Goal: Information Seeking & Learning: Learn about a topic

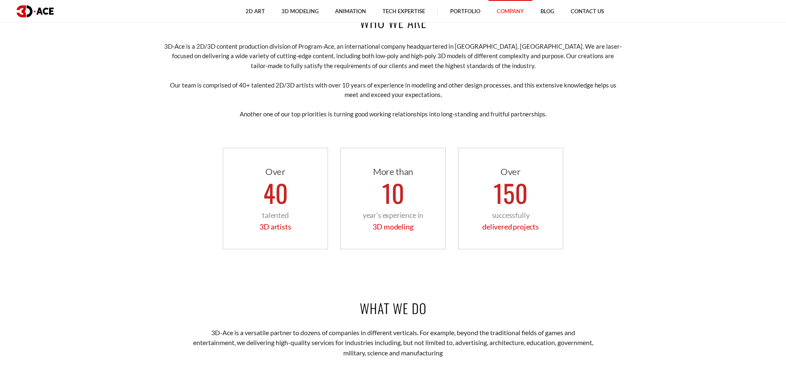
scroll to position [701, 0]
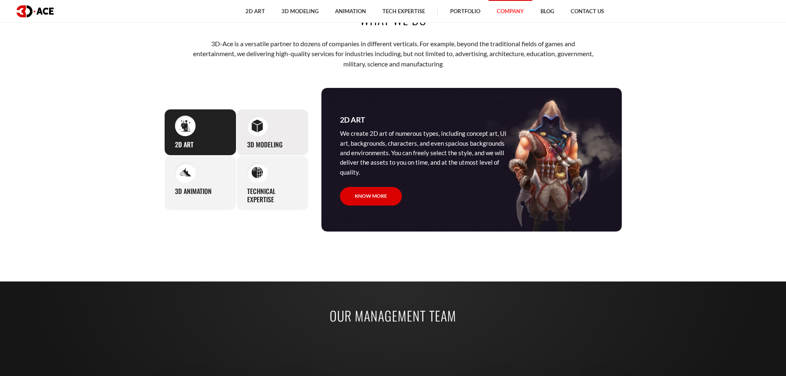
click at [287, 127] on div "3D Modeling Our studio can easily supply you with professional 3D models for pr…" at bounding box center [272, 132] width 72 height 47
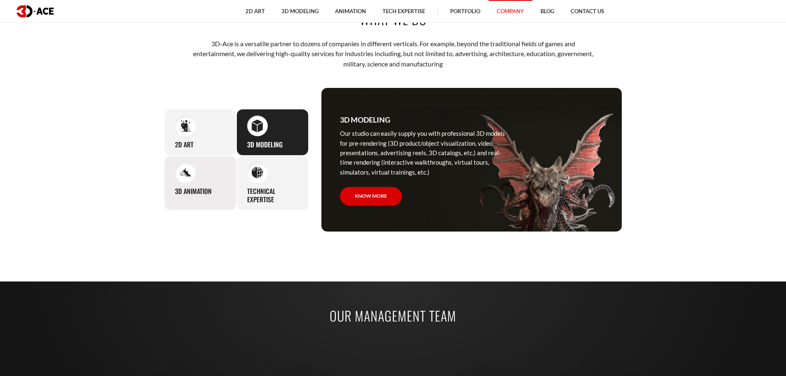
click at [191, 175] on div at bounding box center [185, 172] width 21 height 21
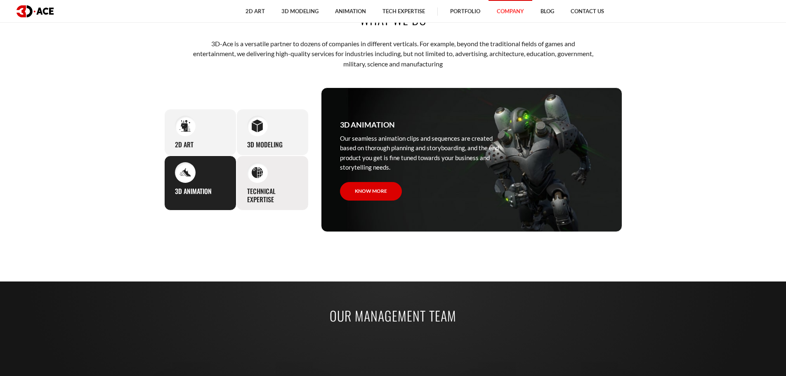
click at [252, 191] on h3 "Technical Expertise" at bounding box center [272, 195] width 51 height 17
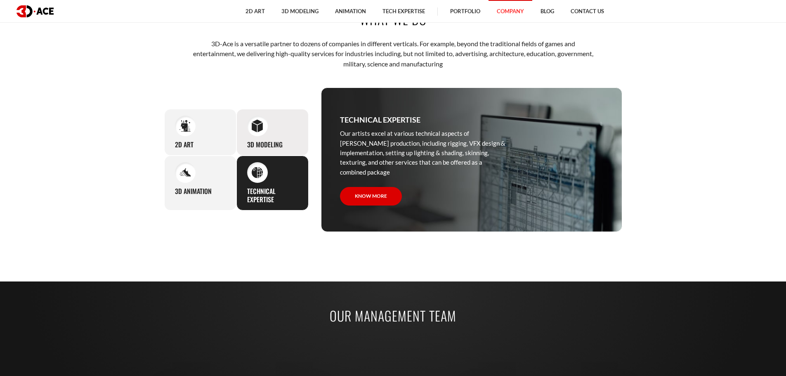
click at [260, 151] on div "3D Modeling Our studio can easily supply you with professional 3D models for pr…" at bounding box center [272, 132] width 72 height 47
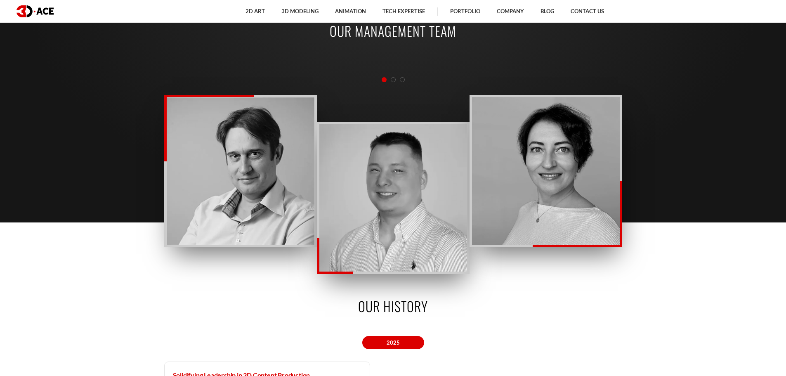
scroll to position [0, 0]
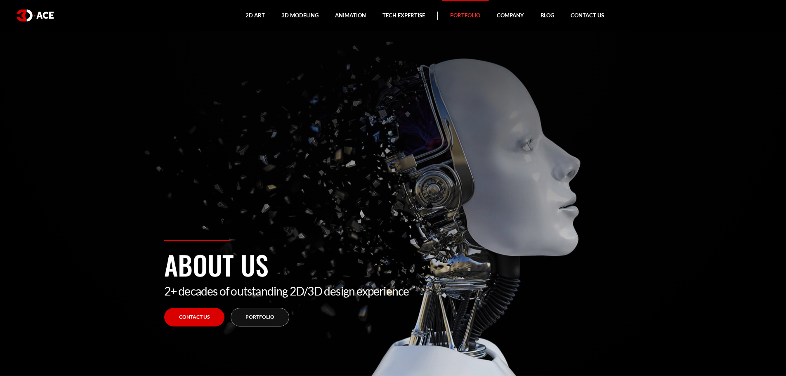
click at [462, 21] on link "Portfolio" at bounding box center [465, 15] width 47 height 31
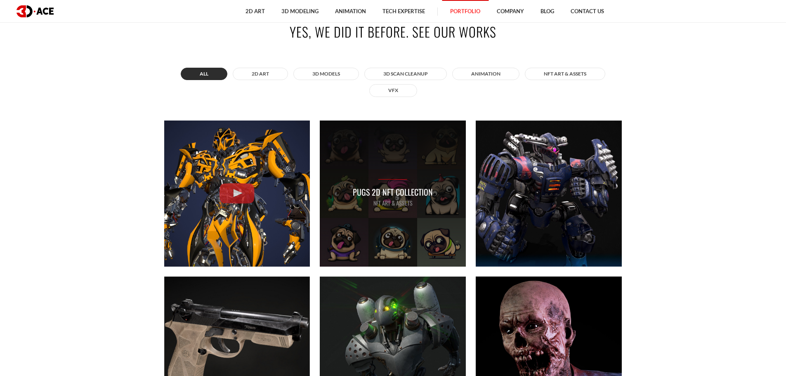
scroll to position [495, 0]
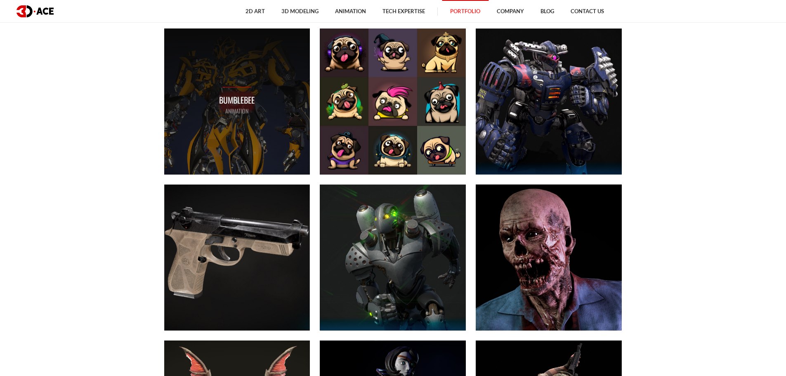
click at [238, 101] on p "Bumblebee" at bounding box center [236, 100] width 35 height 13
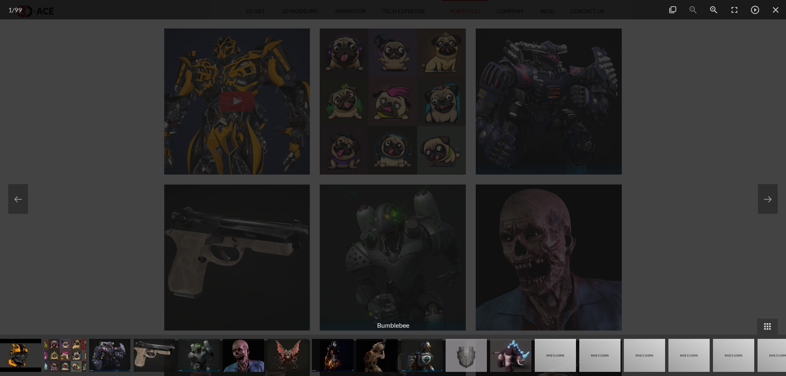
click at [660, 127] on div at bounding box center [393, 188] width 786 height 376
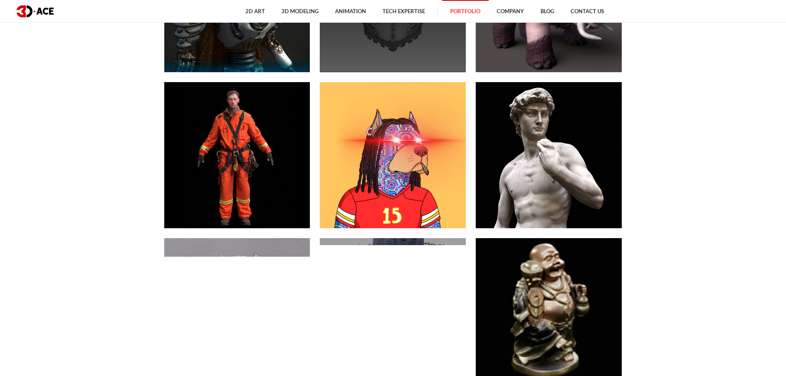
scroll to position [1114, 0]
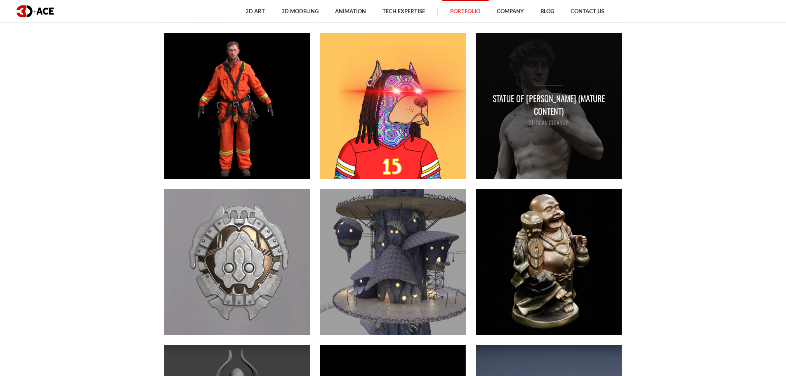
click at [592, 140] on div "Statue Of [PERSON_NAME] (Mature Content) 3D Scan Cleanup" at bounding box center [549, 106] width 146 height 146
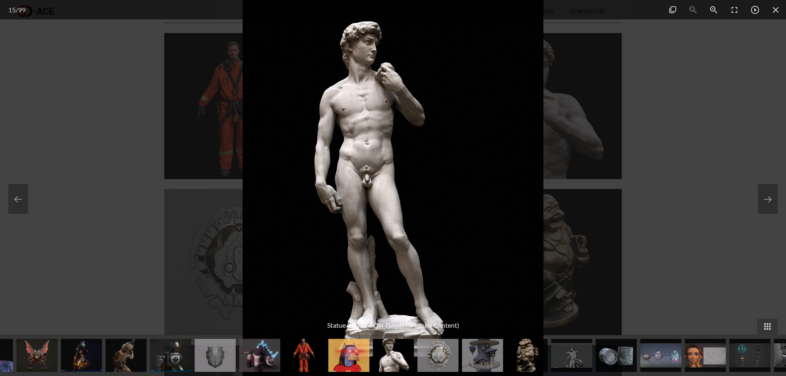
click at [656, 192] on div at bounding box center [393, 188] width 786 height 376
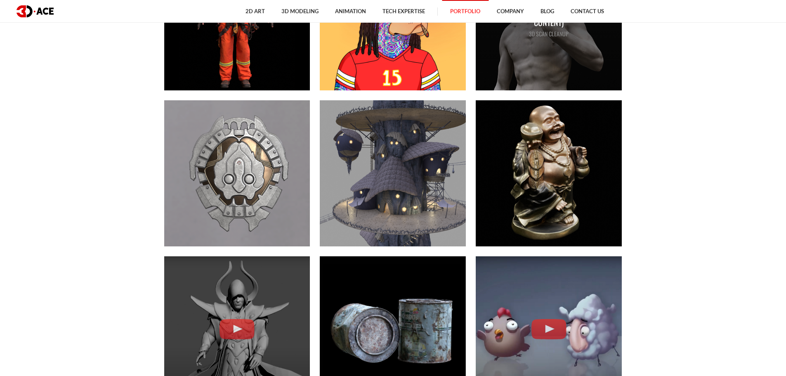
scroll to position [1072, 0]
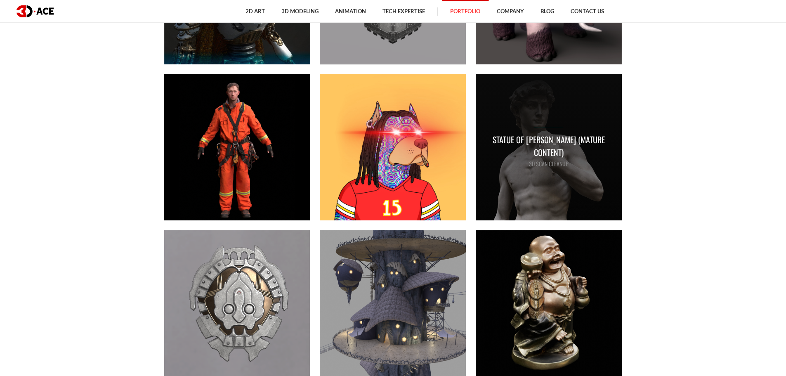
click at [587, 159] on p "3D Scan Cleanup" at bounding box center [549, 163] width 130 height 9
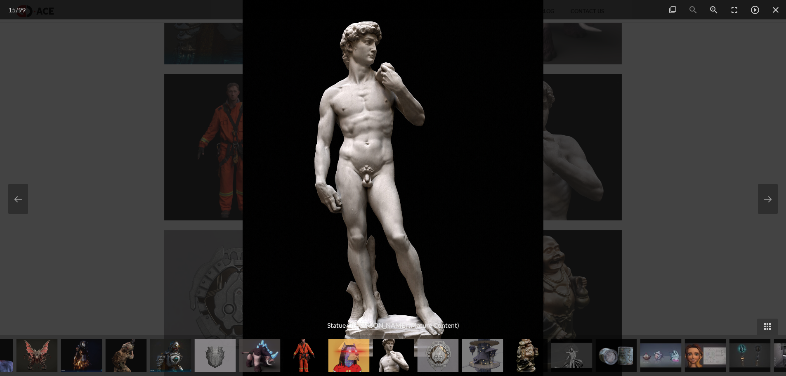
click at [655, 159] on div at bounding box center [393, 188] width 786 height 376
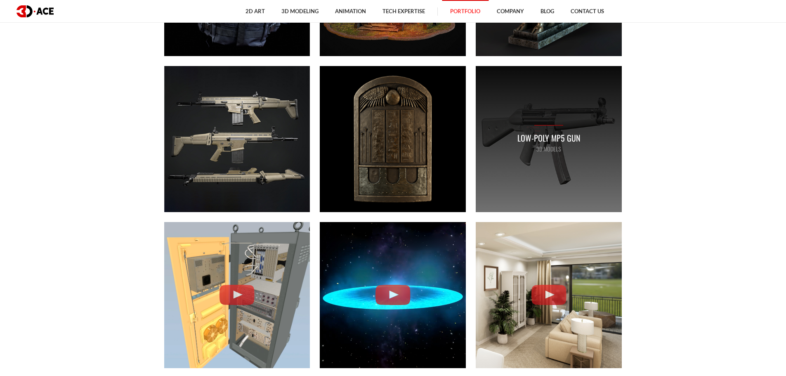
scroll to position [1773, 0]
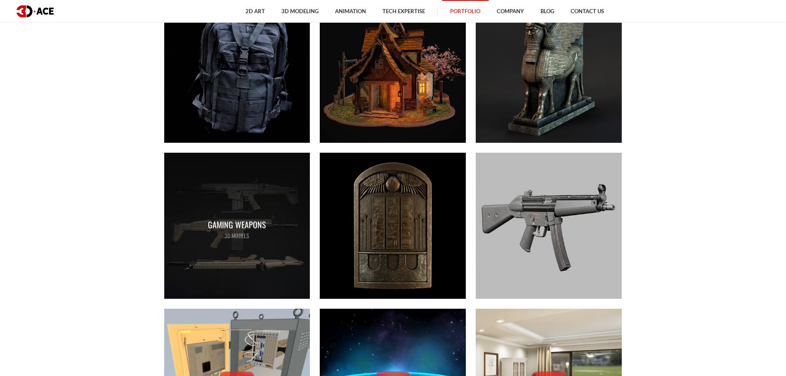
click at [234, 218] on div "Gaming Weapons 3D MODELS" at bounding box center [237, 226] width 58 height 28
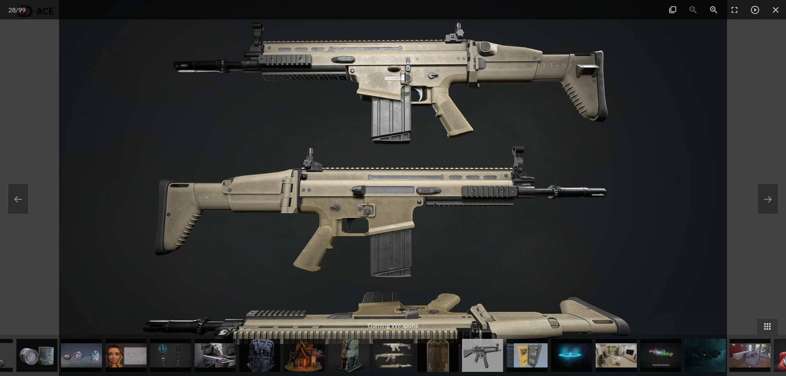
click at [778, 130] on div at bounding box center [393, 188] width 786 height 376
click at [777, 9] on span at bounding box center [775, 9] width 21 height 19
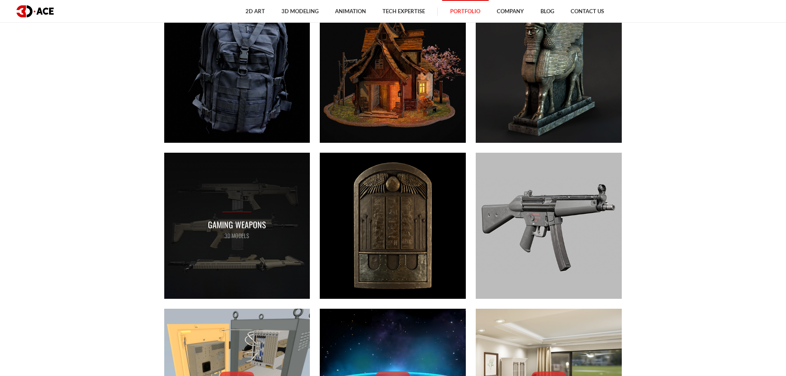
click at [284, 272] on div "Gaming Weapons 3D MODELS" at bounding box center [237, 226] width 146 height 146
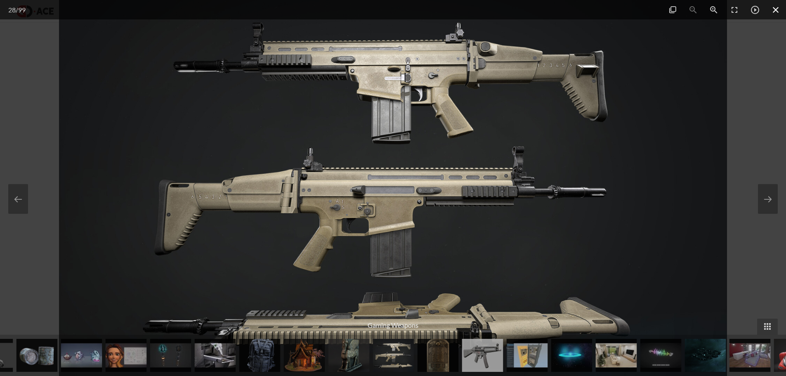
click at [778, 13] on span at bounding box center [775, 9] width 21 height 19
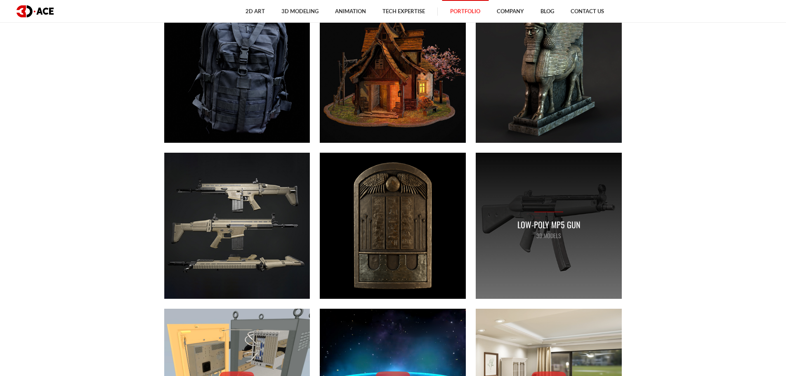
click at [584, 210] on div "Low-poly MP5 gun 3D MODELS" at bounding box center [549, 226] width 146 height 146
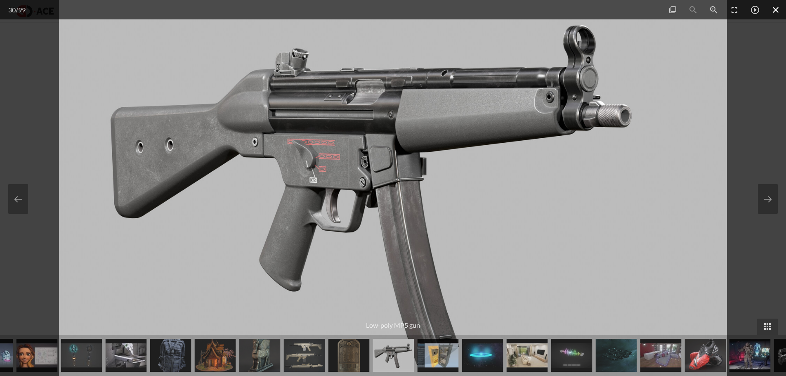
click at [776, 8] on span at bounding box center [775, 9] width 21 height 19
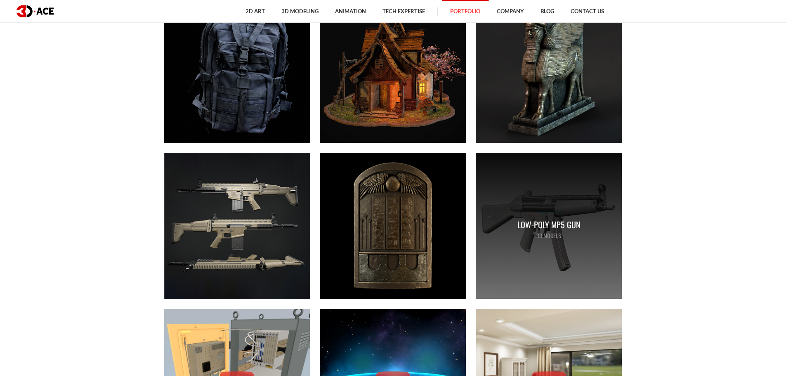
click at [589, 192] on div "Low-poly MP5 gun 3D MODELS" at bounding box center [549, 226] width 146 height 146
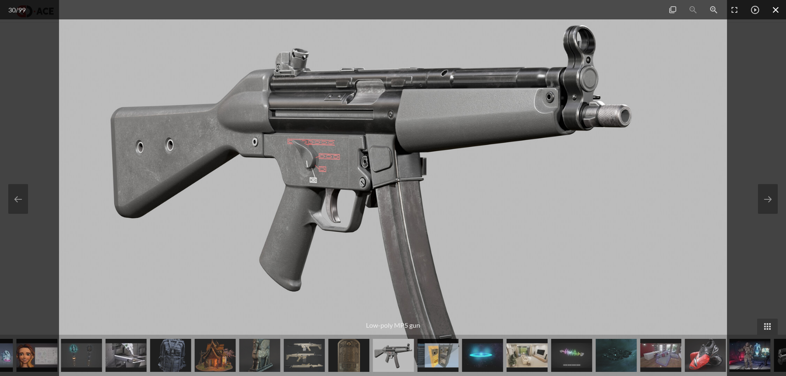
click at [776, 9] on span at bounding box center [775, 9] width 21 height 19
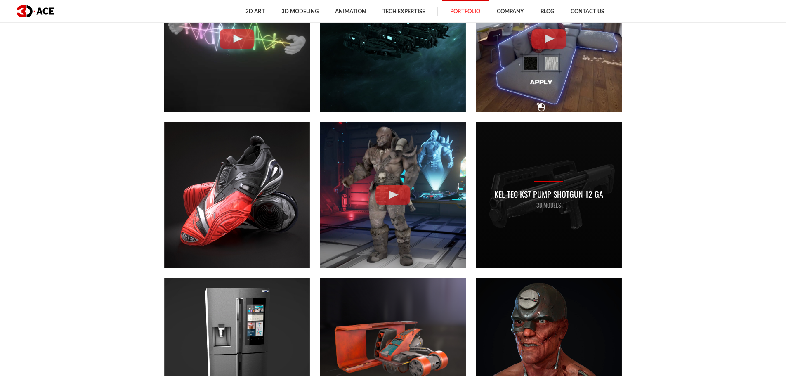
scroll to position [2268, 0]
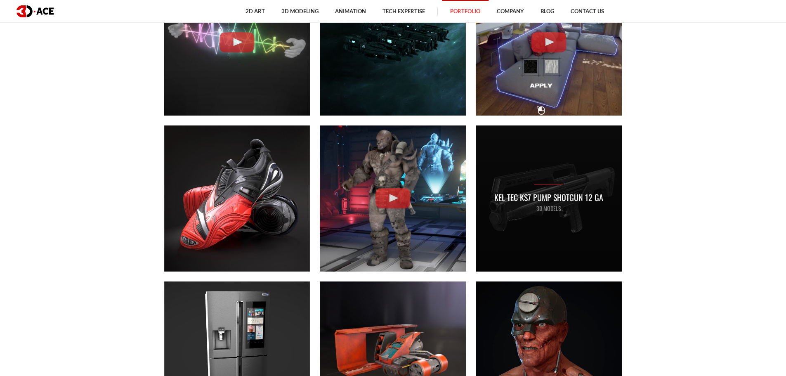
click at [518, 212] on p "3D MODELS" at bounding box center [548, 208] width 109 height 9
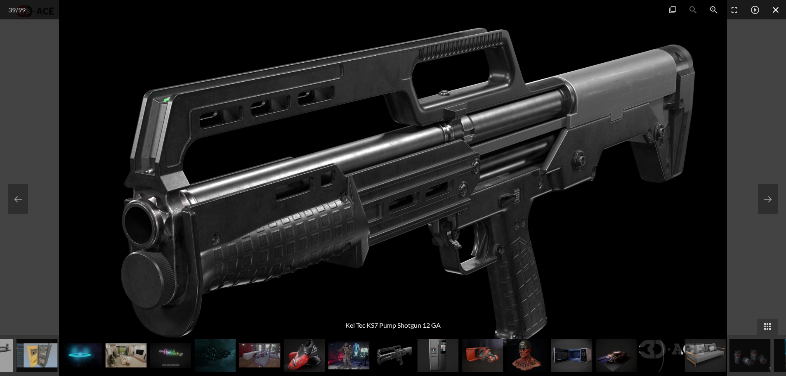
click at [777, 9] on span at bounding box center [775, 9] width 21 height 19
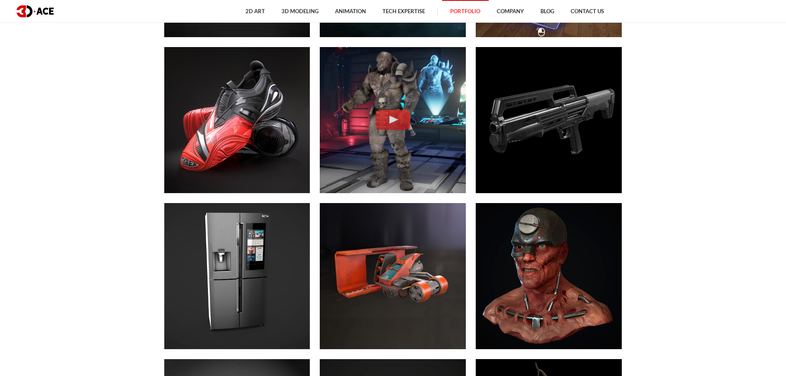
scroll to position [2516, 0]
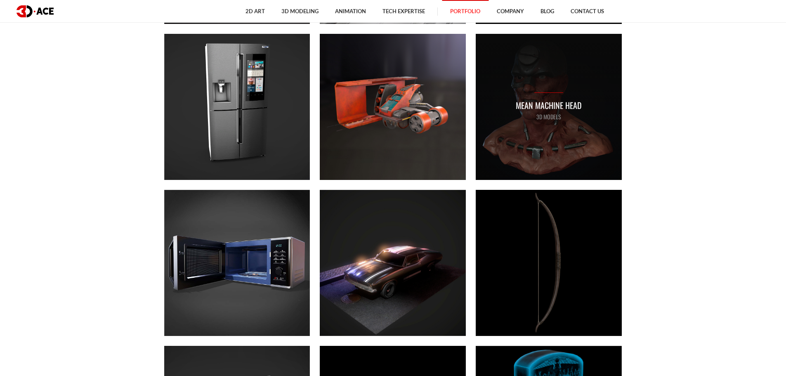
click at [531, 133] on div "Mean Machine Head 3D MODELS" at bounding box center [549, 107] width 146 height 146
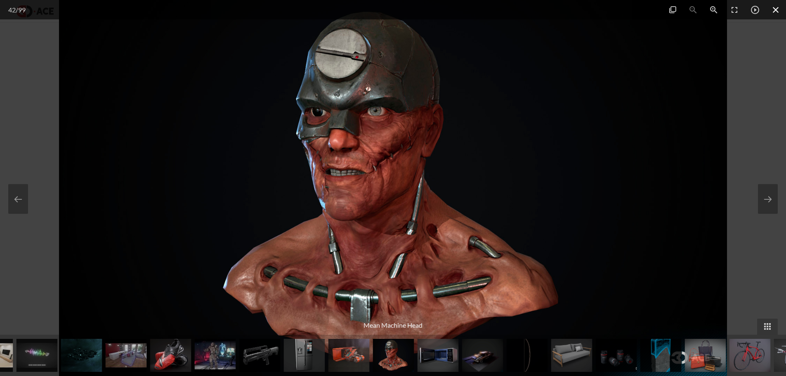
click at [777, 11] on span at bounding box center [775, 9] width 21 height 19
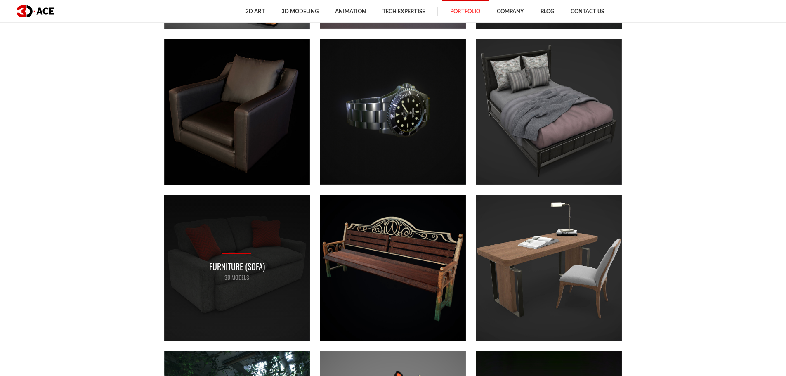
scroll to position [3382, 0]
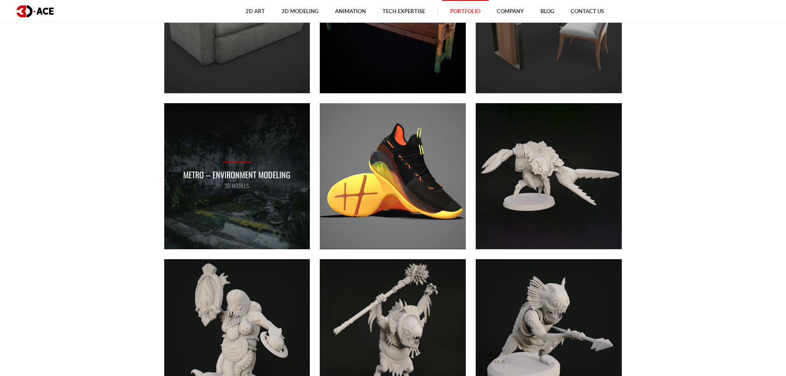
click at [266, 225] on div "Metro – Environment modeling 3D MODELS" at bounding box center [237, 176] width 146 height 146
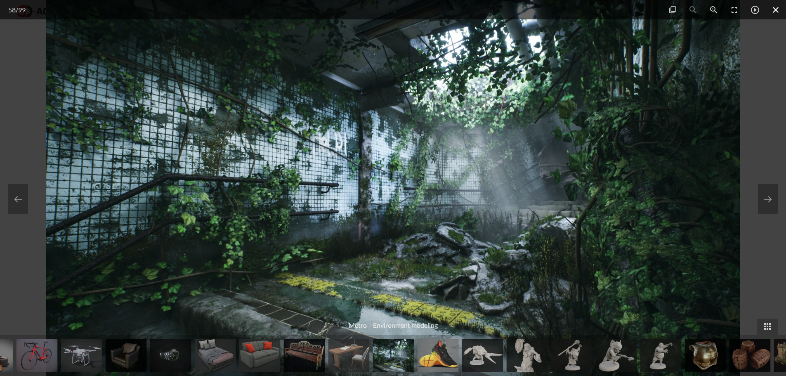
click at [771, 9] on span at bounding box center [775, 9] width 21 height 19
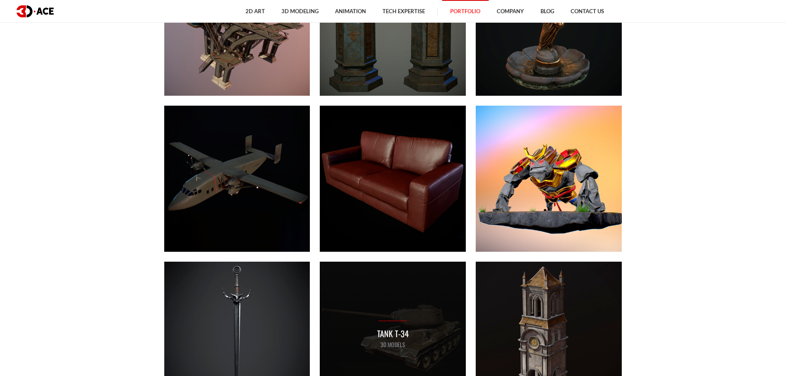
scroll to position [5320, 0]
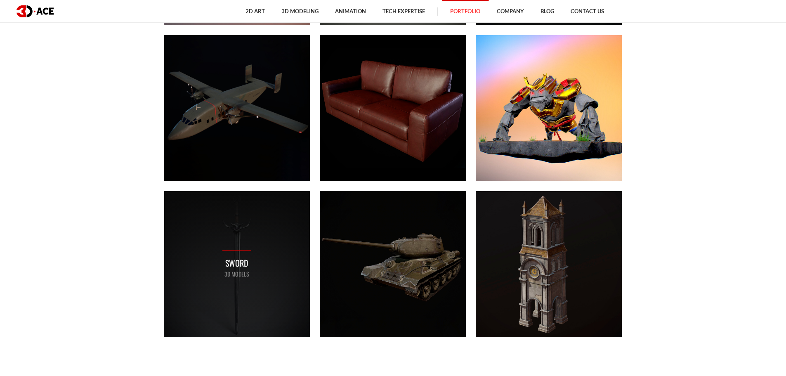
click at [216, 262] on div "Sword 3D MODELS" at bounding box center [237, 264] width 146 height 146
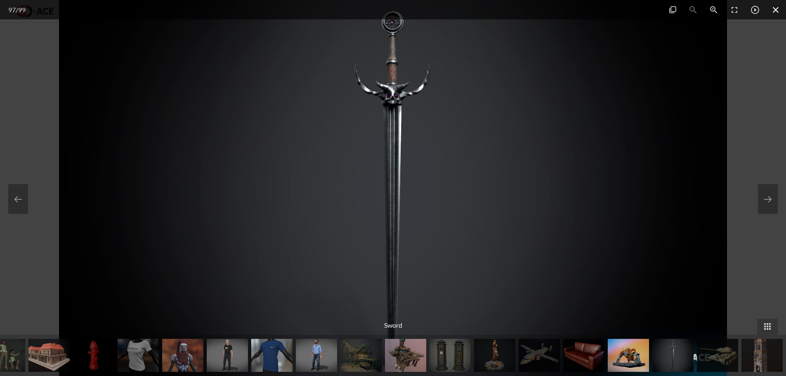
click at [775, 16] on span at bounding box center [775, 9] width 21 height 19
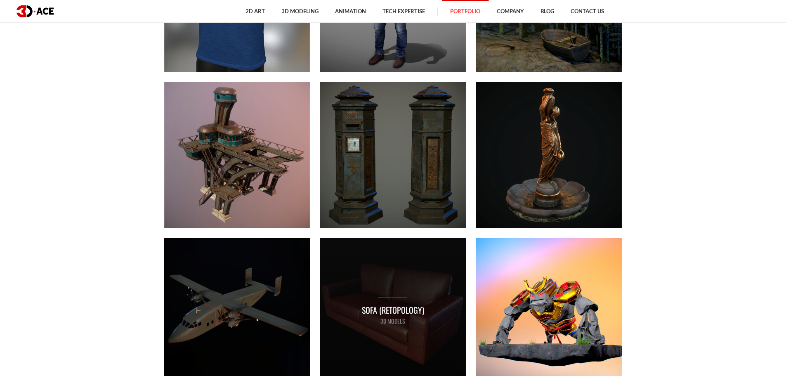
scroll to position [5032, 0]
